Goal: Information Seeking & Learning: Check status

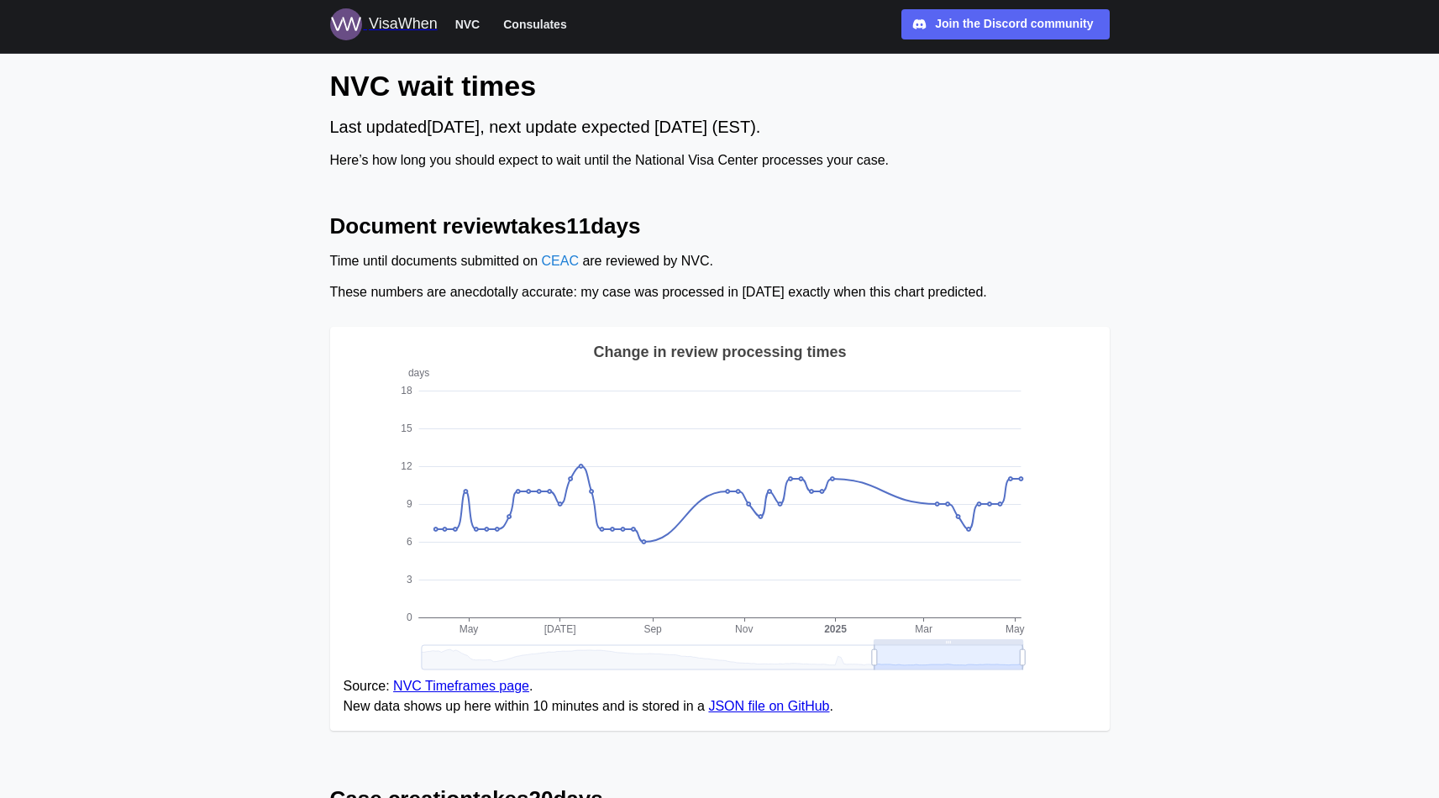
click at [830, 232] on h2 "Document review takes 11 days" at bounding box center [720, 226] width 780 height 29
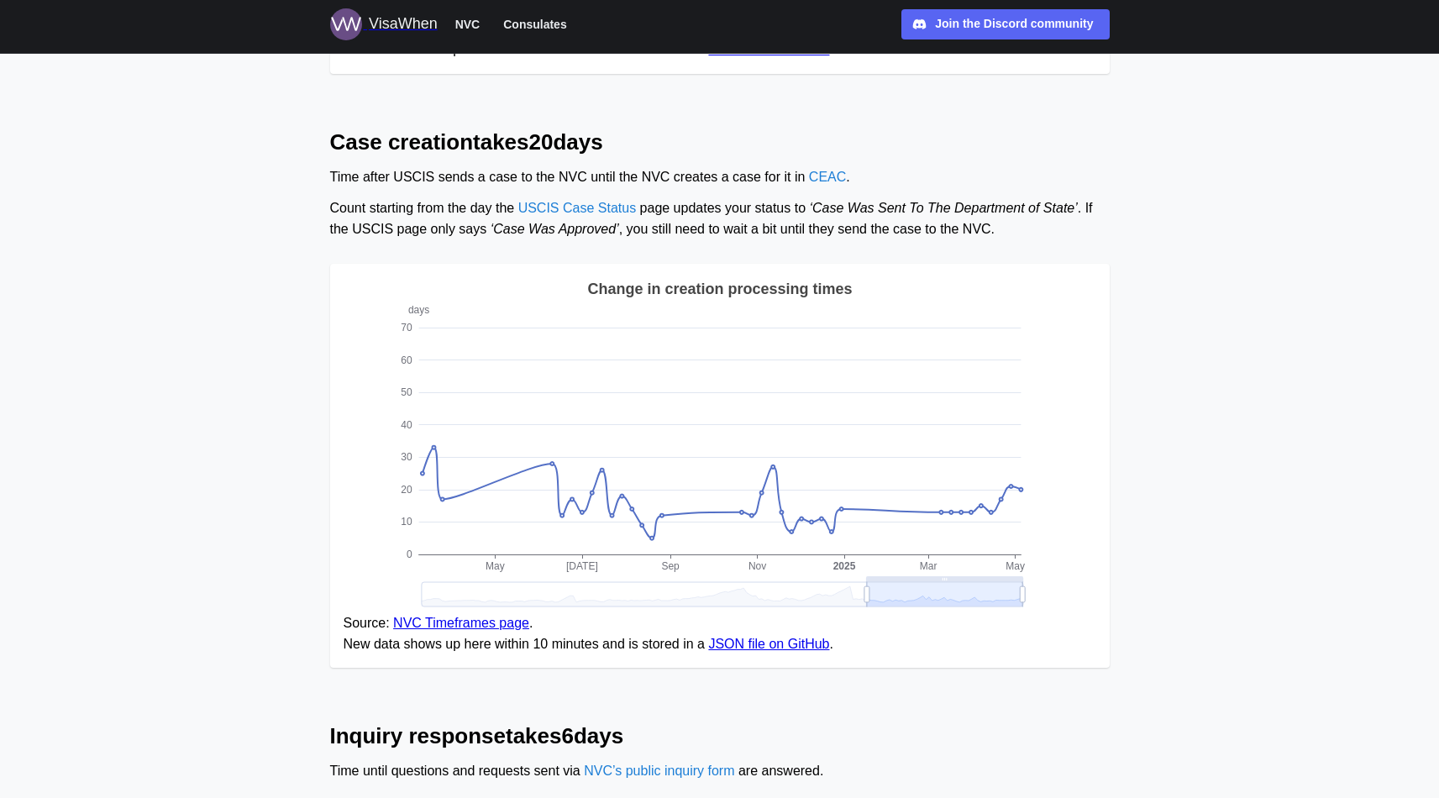
scroll to position [659, 0]
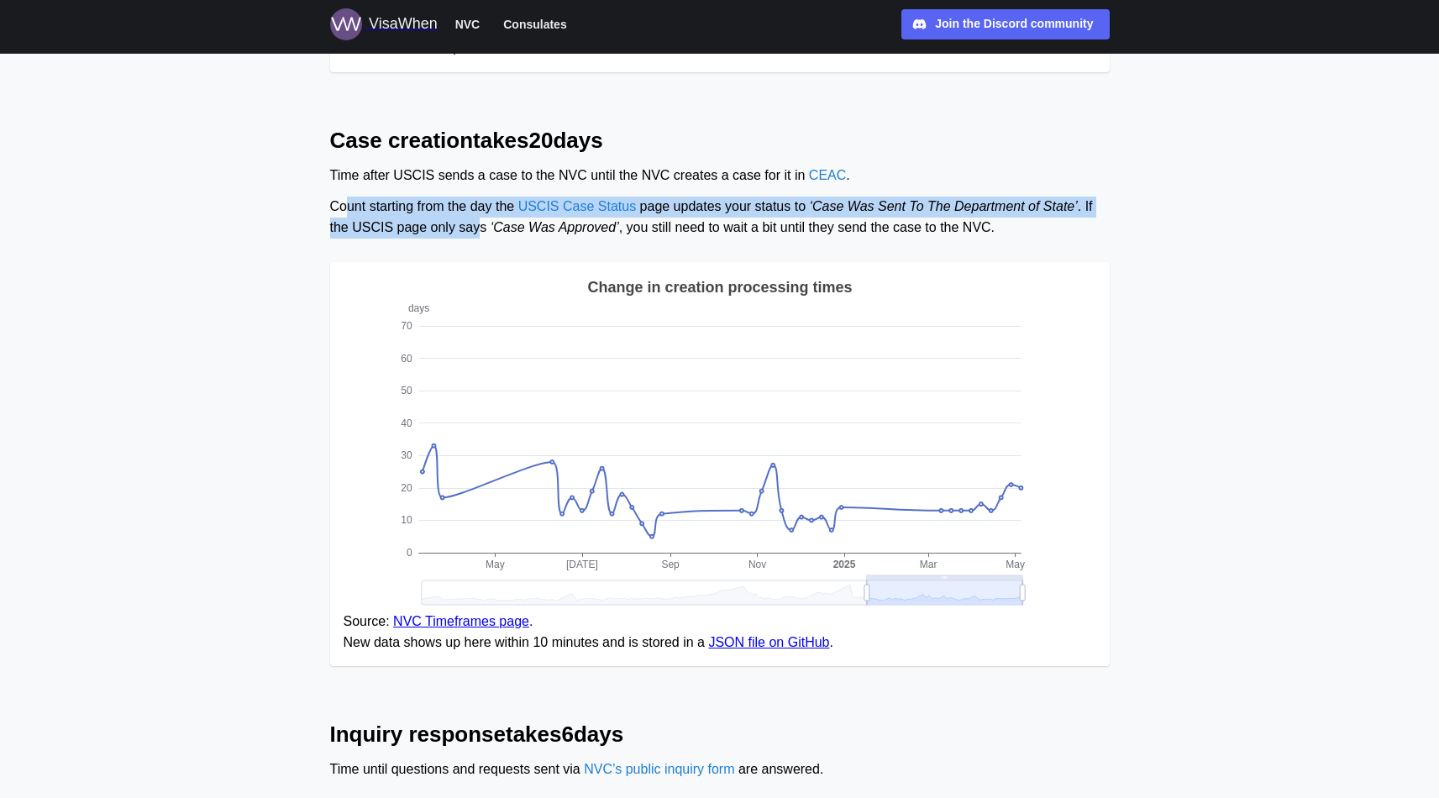
drag, startPoint x: 347, startPoint y: 213, endPoint x: 478, endPoint y: 221, distance: 131.4
click at [478, 221] on div "Count starting from the day the USCIS Case Status page updates your status to ‘…" at bounding box center [720, 218] width 780 height 42
click at [397, 229] on div "Count starting from the day the USCIS Case Status page updates your status to ‘…" at bounding box center [720, 218] width 780 height 42
drag, startPoint x: 334, startPoint y: 208, endPoint x: 517, endPoint y: 229, distance: 183.5
click at [517, 229] on div "Count starting from the day the USCIS Case Status page updates your status to ‘…" at bounding box center [720, 218] width 780 height 42
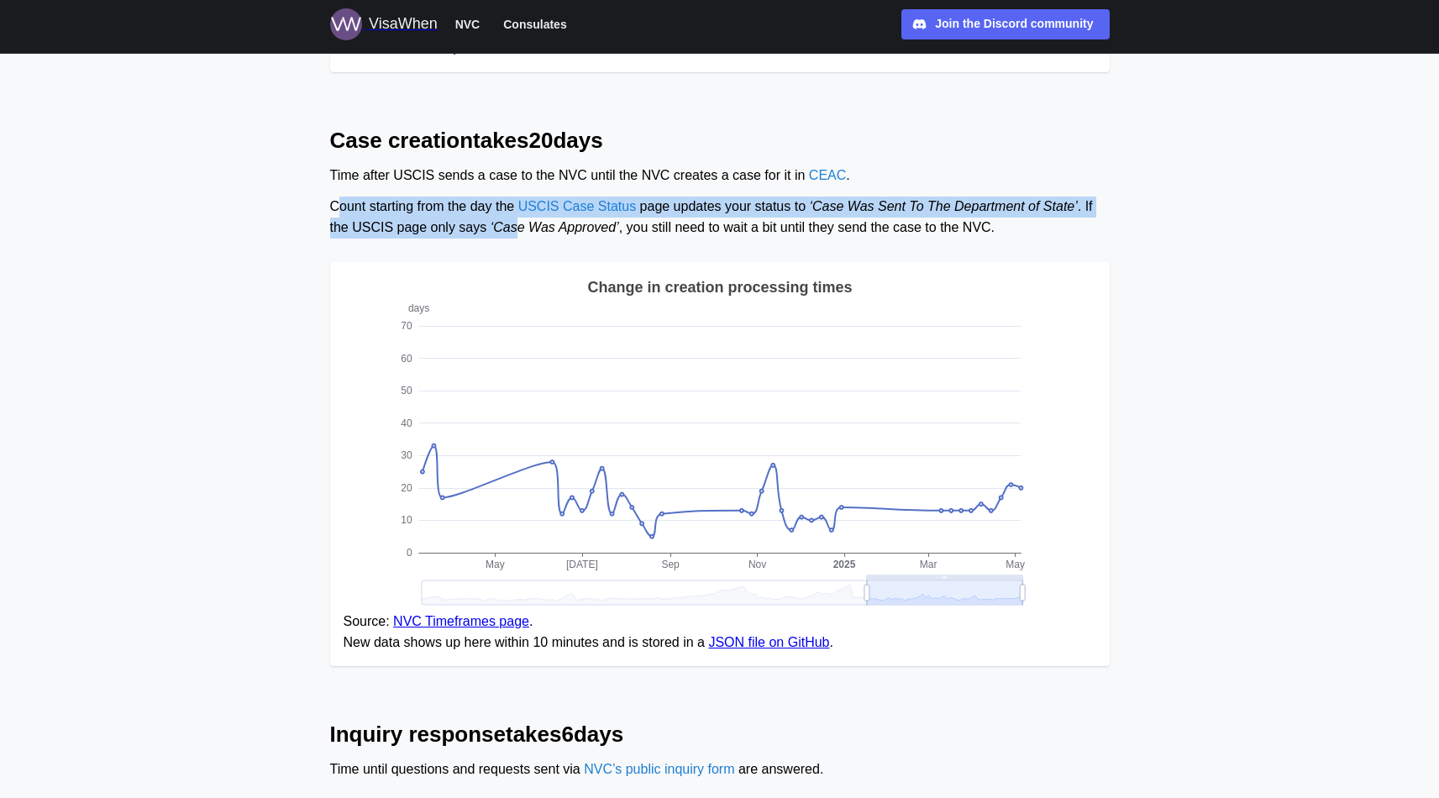
click at [752, 224] on div "Count starting from the day the USCIS Case Status page updates your status to ‘…" at bounding box center [720, 218] width 780 height 42
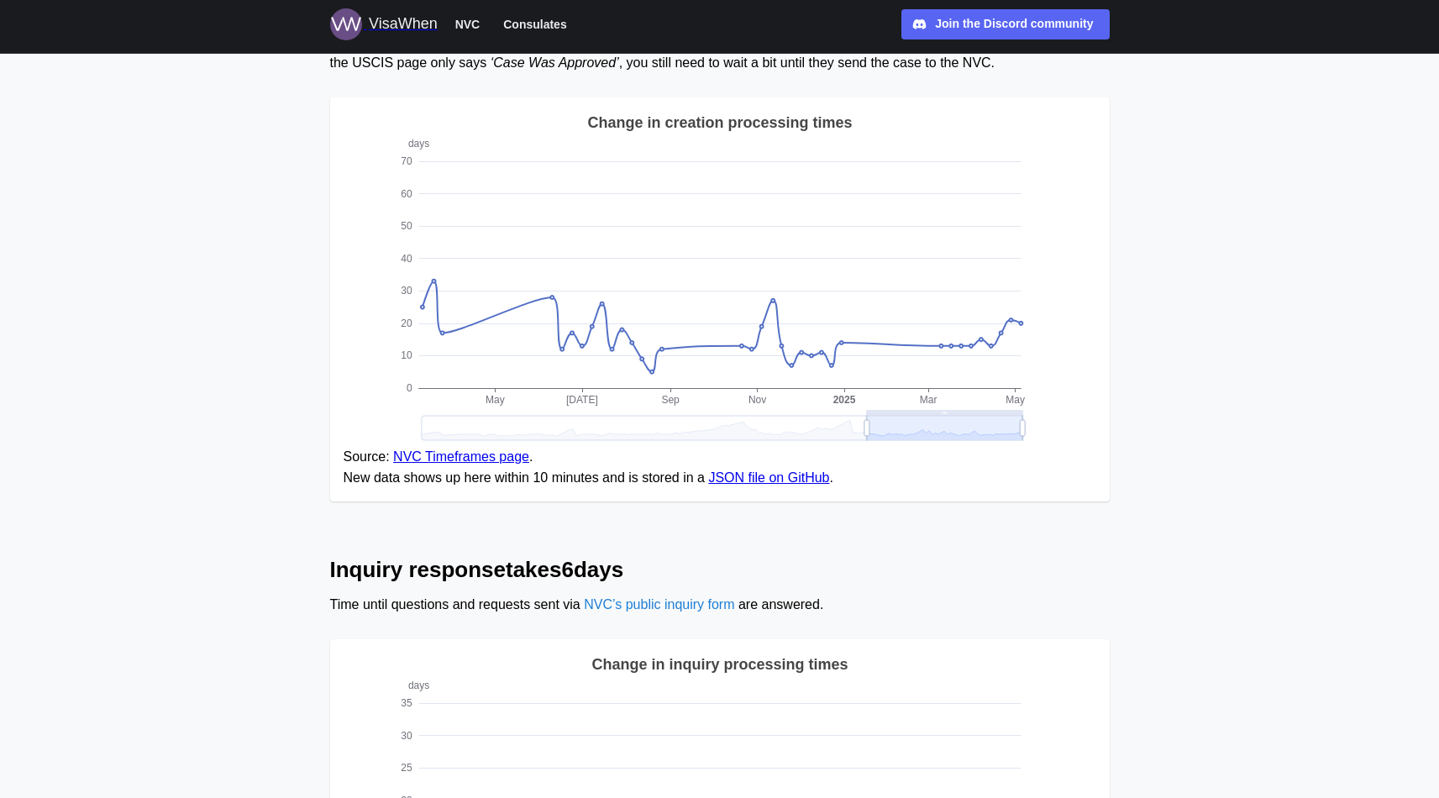
scroll to position [834, 0]
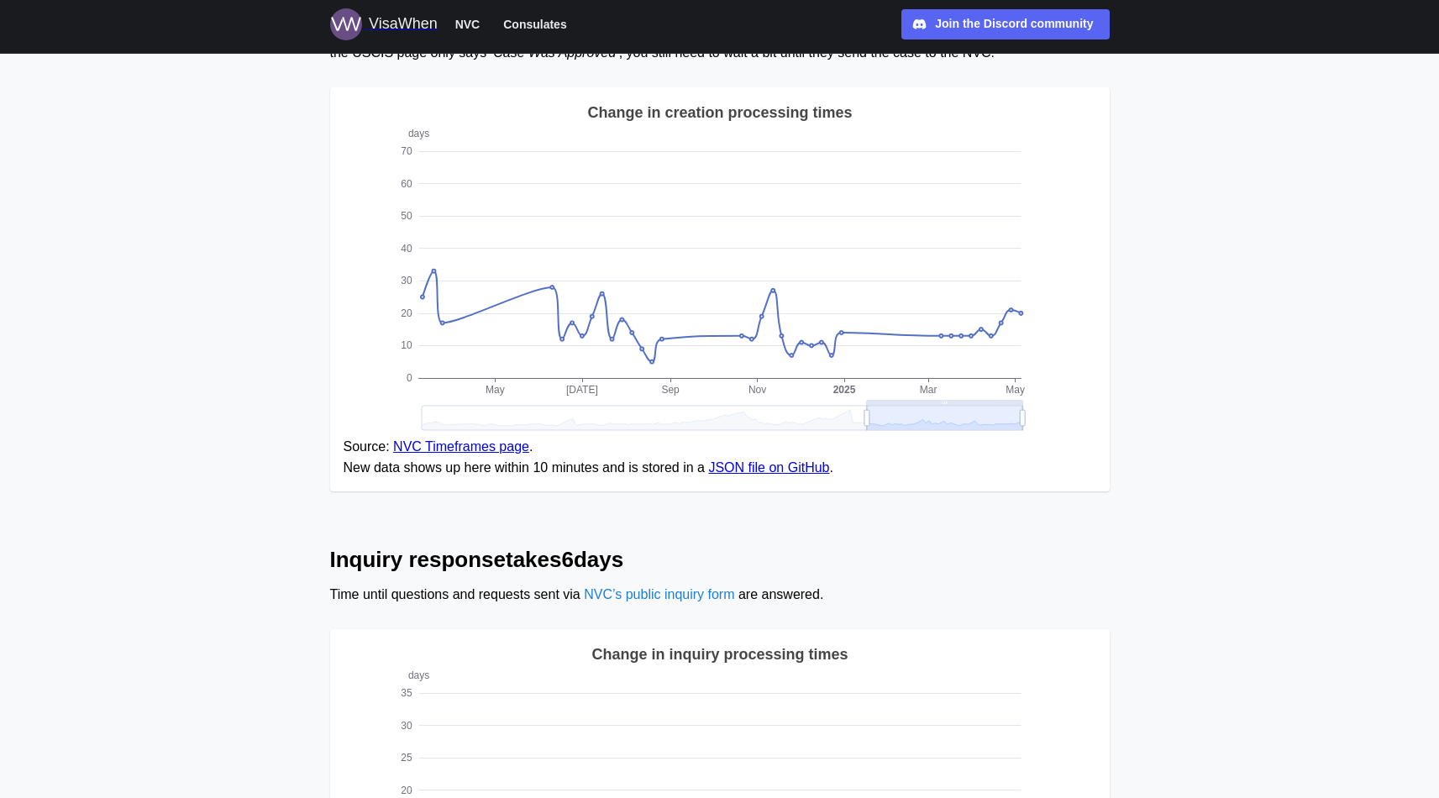
click at [634, 474] on figcaption "Source: NVC Timeframes page . New data shows up here within 10 minutes and is s…" at bounding box center [720, 458] width 753 height 42
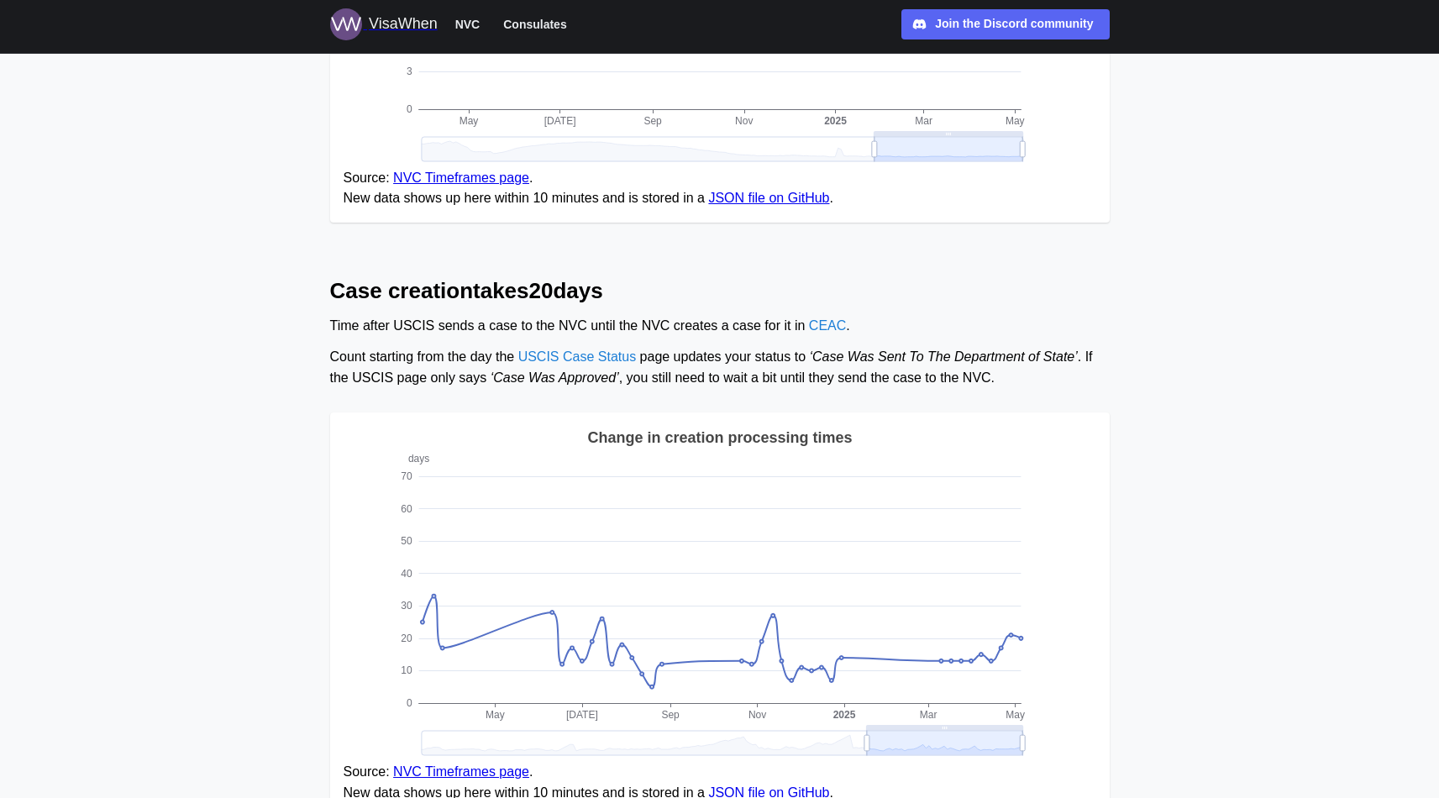
scroll to position [505, 0]
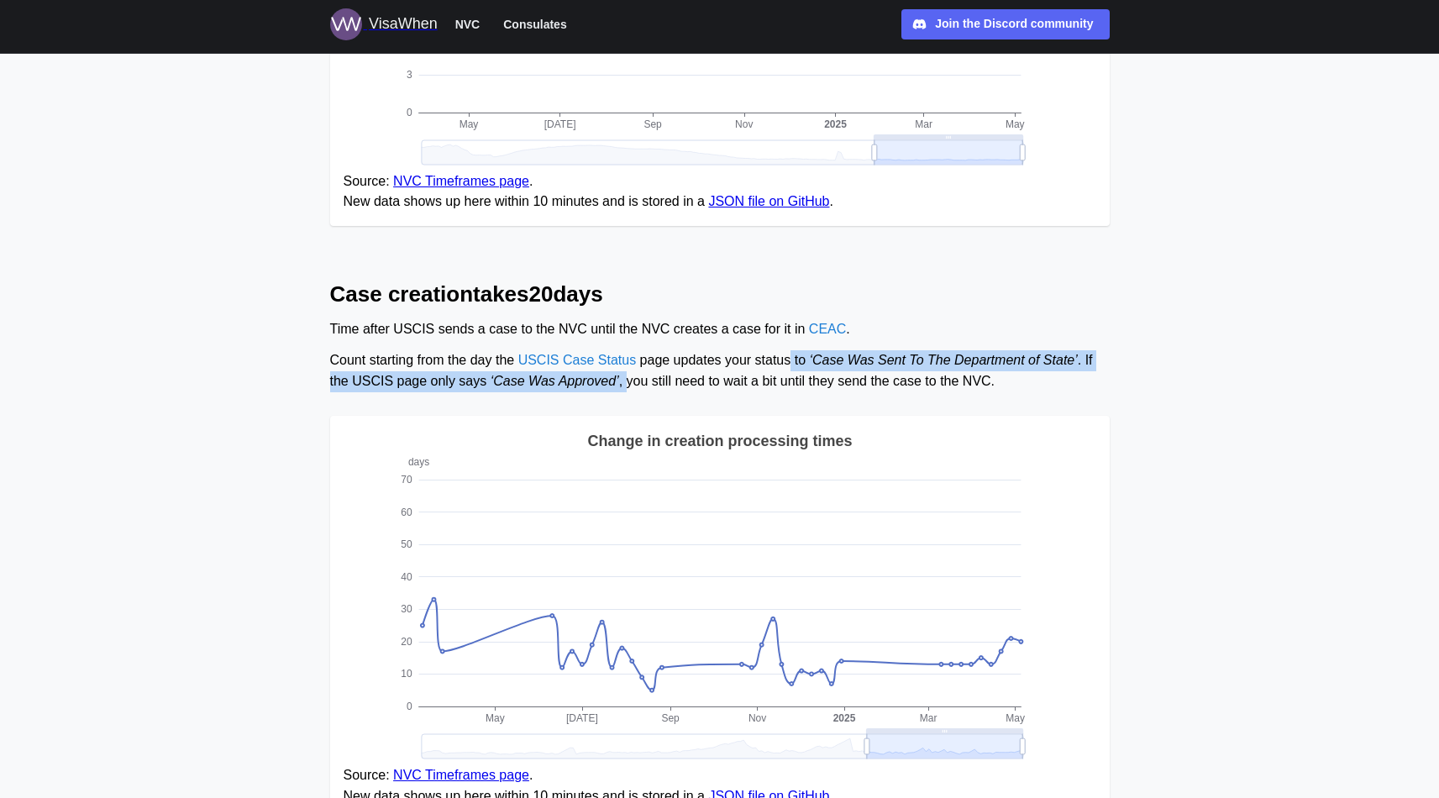
copy div "to ‘Case Was Sent To The Department of State’ . If the USCIS page only says ‘Ca…"
drag, startPoint x: 795, startPoint y: 360, endPoint x: 626, endPoint y: 387, distance: 171.0
click at [626, 387] on div "Count starting from the day the USCIS Case Status page updates your status to ‘…" at bounding box center [720, 371] width 780 height 42
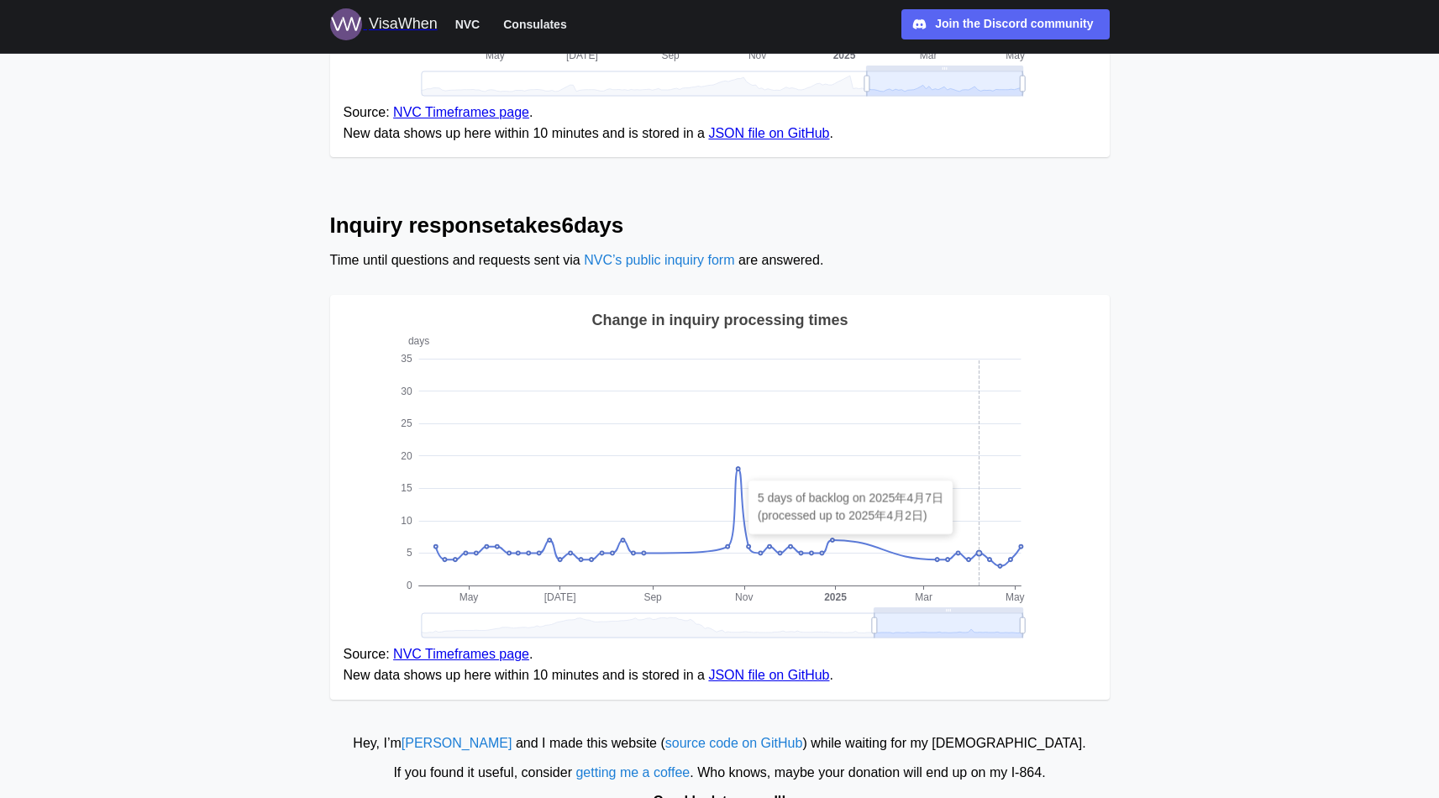
scroll to position [1202, 0]
